Goal: Task Accomplishment & Management: Manage account settings

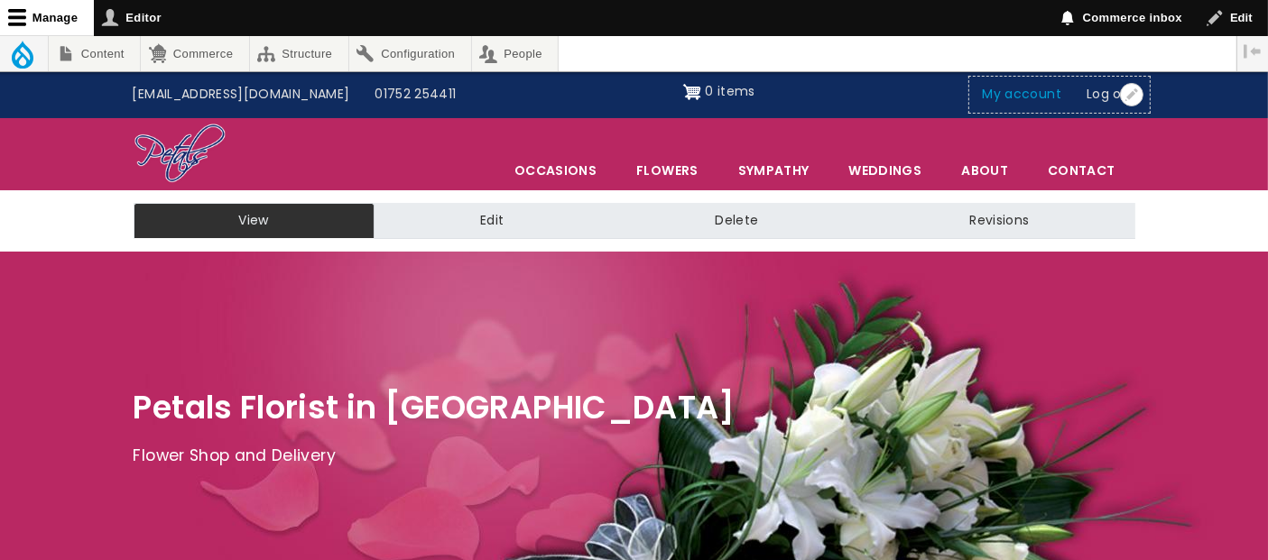
click at [1038, 90] on link "My account" at bounding box center [1022, 95] width 105 height 34
click at [1041, 94] on link "My account" at bounding box center [1022, 95] width 105 height 34
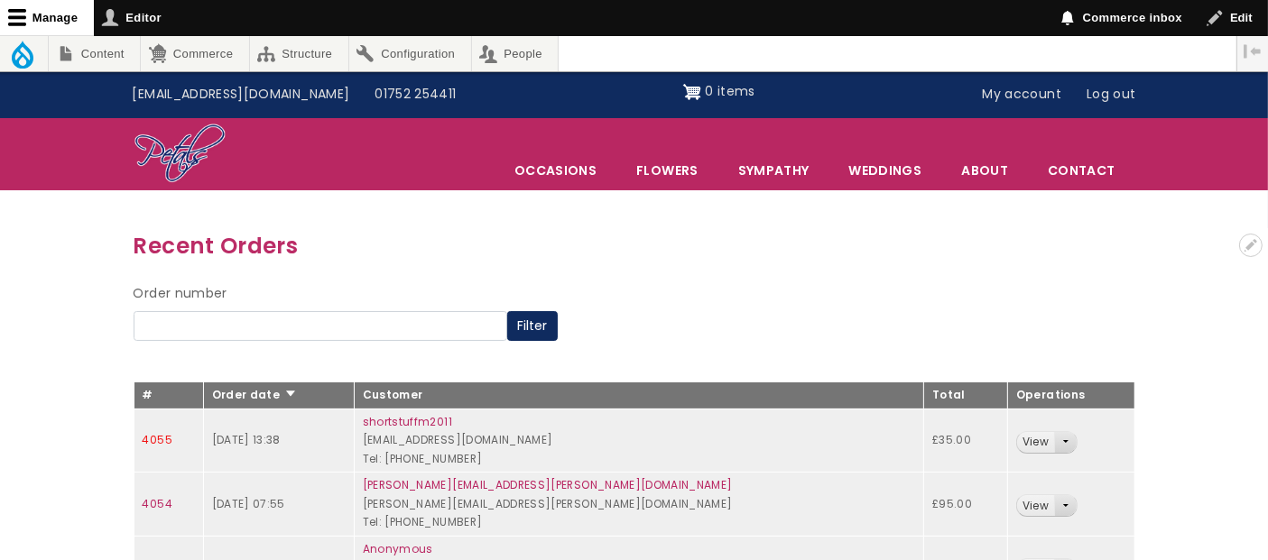
click at [159, 438] on link "4055" at bounding box center [158, 439] width 30 height 15
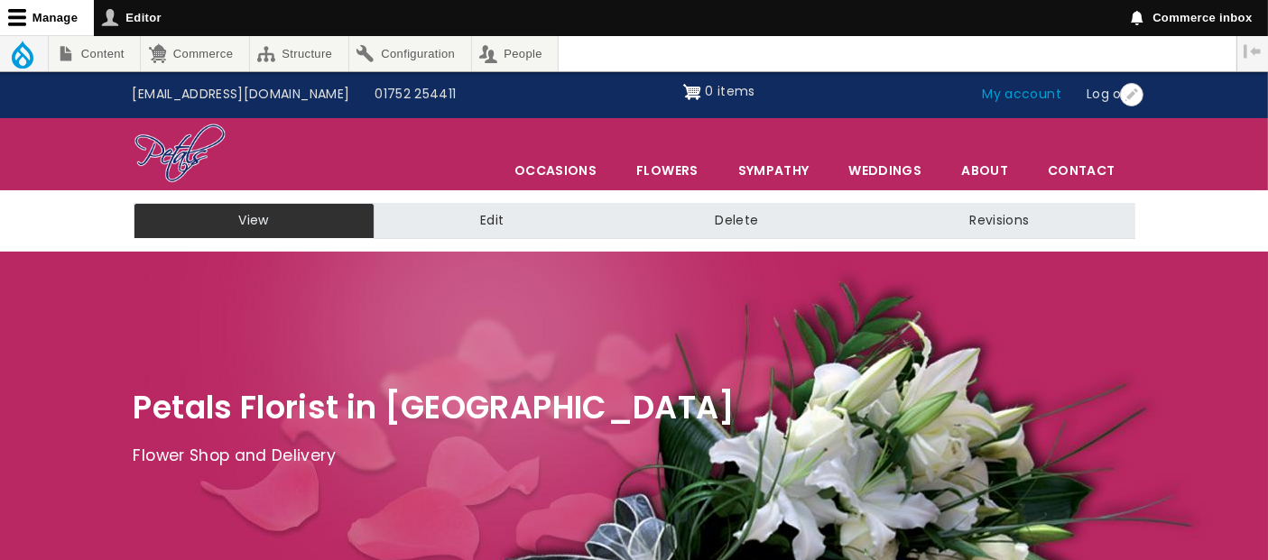
click at [1014, 97] on link "My account" at bounding box center [1022, 95] width 105 height 34
